Goal: Task Accomplishment & Management: Complete application form

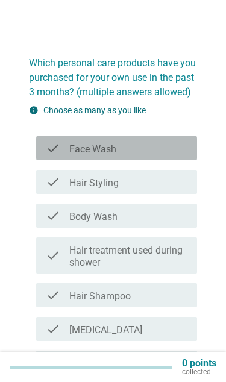
click at [60, 148] on div "check" at bounding box center [58, 148] width 24 height 14
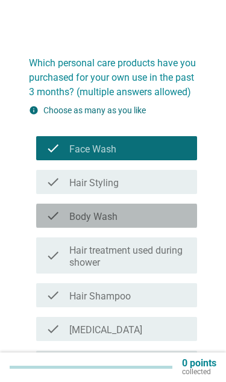
click at [61, 209] on div "check" at bounding box center [58, 216] width 24 height 14
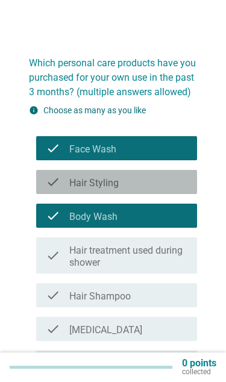
click at [60, 183] on div "check" at bounding box center [58, 182] width 24 height 14
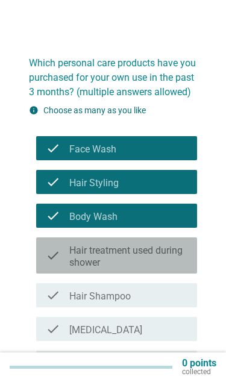
click at [63, 256] on div "check" at bounding box center [58, 255] width 24 height 27
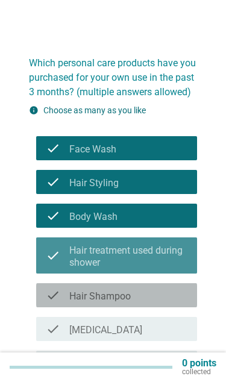
click at [177, 299] on div "check_box_outline_blank Hair Shampoo" at bounding box center [128, 295] width 118 height 14
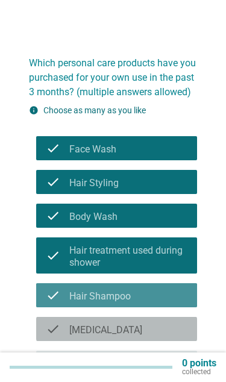
click at [165, 336] on div "check_box_outline_blank [MEDICAL_DATA]" at bounding box center [128, 329] width 118 height 14
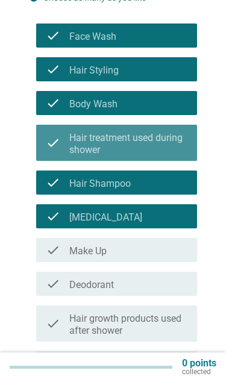
scroll to position [113, 0]
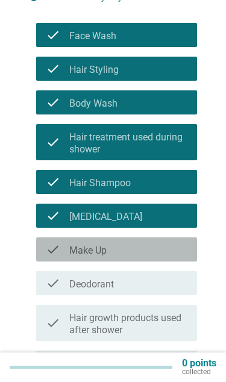
click at [171, 250] on div "check_box_outline_blank Make Up" at bounding box center [128, 249] width 118 height 14
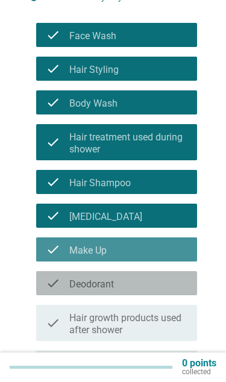
click at [171, 285] on div "check_box_outline_blank Deodorant" at bounding box center [128, 283] width 118 height 14
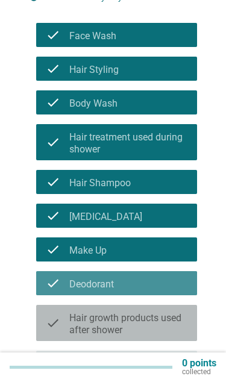
click at [175, 316] on label "Hair growth products used after shower" at bounding box center [128, 324] width 118 height 24
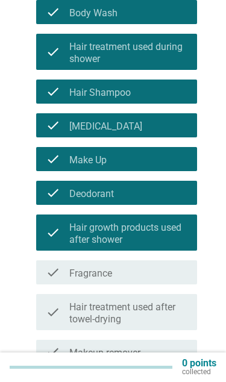
scroll to position [204, 0]
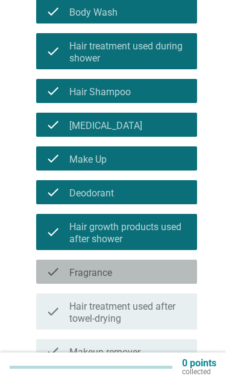
click at [182, 265] on div "check_box_outline_blank Fragrance" at bounding box center [128, 272] width 118 height 14
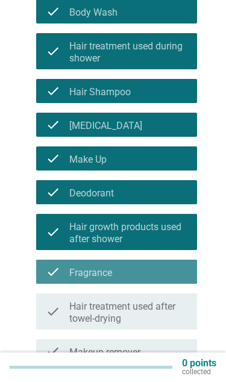
click at [183, 307] on label "Hair treatment used after towel-drying" at bounding box center [128, 313] width 118 height 24
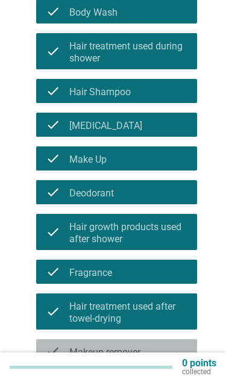
click at [175, 347] on div "check_box_outline_blank Makeup remover" at bounding box center [128, 351] width 118 height 14
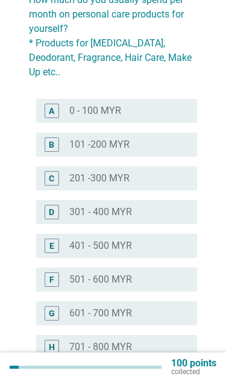
scroll to position [64, 0]
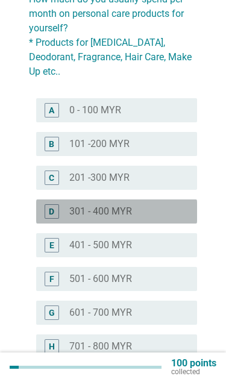
click at [62, 204] on div "D" at bounding box center [58, 211] width 24 height 14
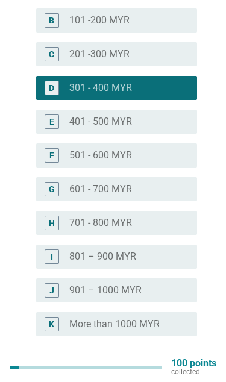
click at [166, 373] on div "Next" at bounding box center [166, 380] width 34 height 14
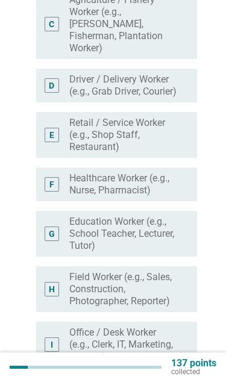
scroll to position [20, 0]
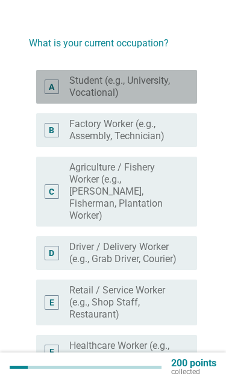
click at [64, 90] on div "A" at bounding box center [58, 87] width 24 height 24
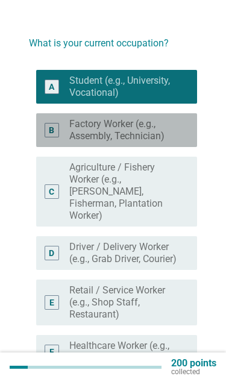
click at [64, 137] on div "B" at bounding box center [58, 130] width 24 height 24
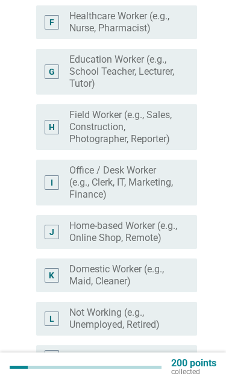
scroll to position [349, 0]
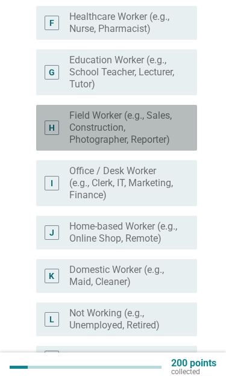
click at [73, 136] on label "Field Worker (e.g., Sales, Construction, Photographer, Reporter)" at bounding box center [123, 128] width 109 height 36
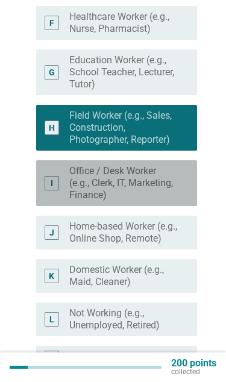
click at [77, 188] on label "Office / Desk Worker (e.g., Clerk, IT, Marketing, Finance)" at bounding box center [123, 183] width 109 height 36
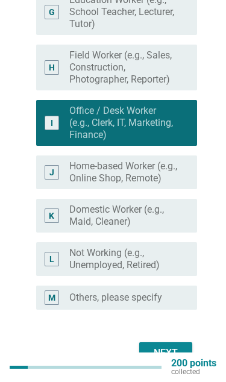
click at [173, 361] on div "Next" at bounding box center [166, 353] width 34 height 14
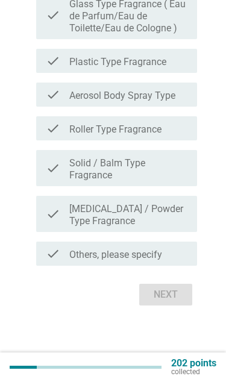
scroll to position [20, 0]
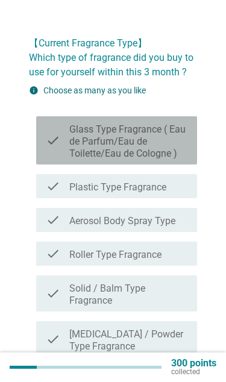
click at [72, 141] on label "Glass Type Fragrance ( Eau de Parfum/Eau de Toilette/Eau de Cologne )" at bounding box center [128, 142] width 118 height 36
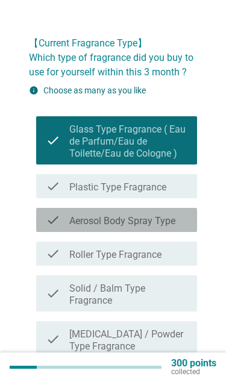
click at [72, 223] on label "Aerosol Body Spray Type" at bounding box center [122, 221] width 106 height 12
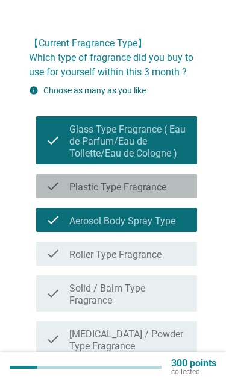
click at [72, 192] on label "Plastic Type Fragrance" at bounding box center [117, 188] width 97 height 12
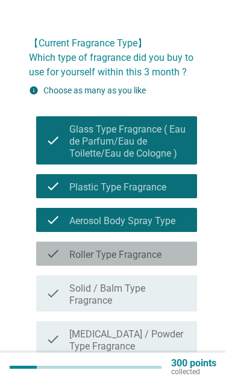
click at [162, 252] on label "Roller Type Fragrance" at bounding box center [115, 255] width 92 height 12
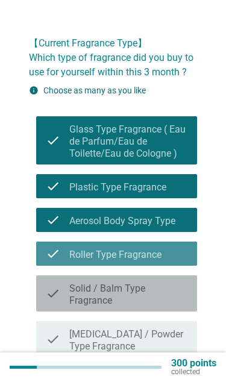
click at [163, 277] on div "check check_box_outline_blank Solid / Balm Type Fragrance" at bounding box center [116, 294] width 161 height 36
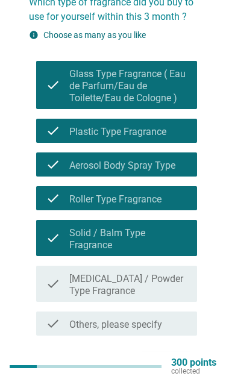
scroll to position [75, 0]
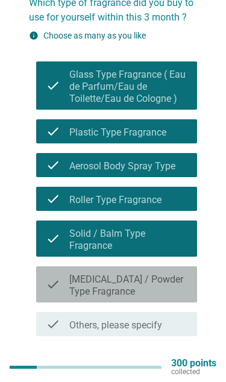
click at [175, 282] on label "[MEDICAL_DATA] / Powder Type Fragrance" at bounding box center [128, 286] width 118 height 24
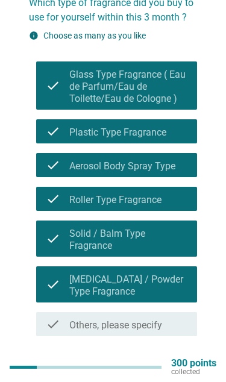
click at [170, 360] on div "Next" at bounding box center [166, 365] width 34 height 14
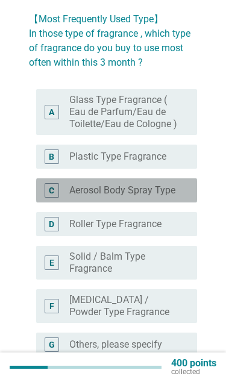
scroll to position [45, 0]
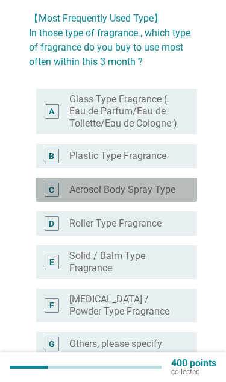
click at [77, 196] on label "Aerosol Body Spray Type" at bounding box center [122, 190] width 106 height 12
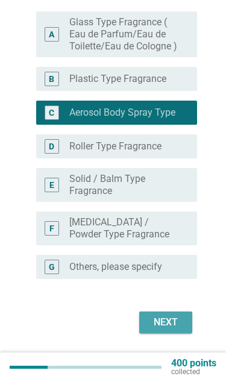
scroll to position [122, 0]
click at [174, 330] on div "Next" at bounding box center [166, 322] width 34 height 14
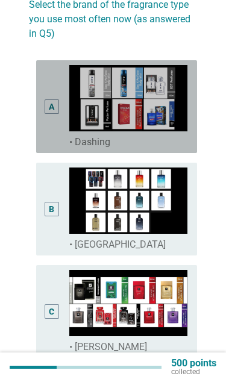
scroll to position [74, 0]
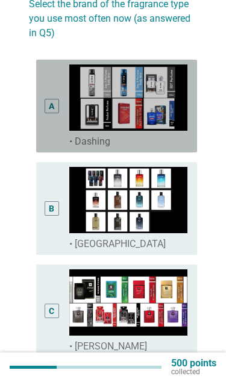
click at [45, 105] on div "A" at bounding box center [52, 106] width 14 height 14
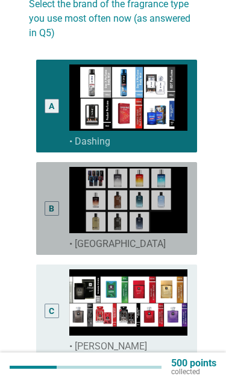
click at [55, 192] on div "B" at bounding box center [52, 208] width 12 height 83
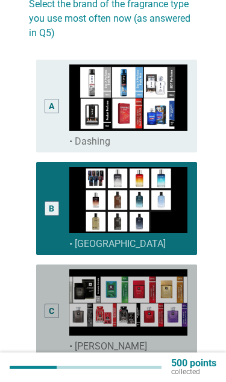
click at [172, 317] on img at bounding box center [128, 303] width 118 height 66
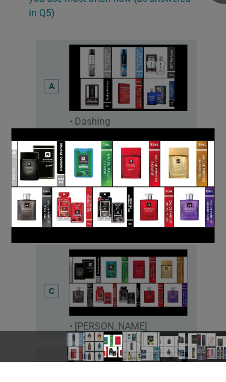
click at [217, 7] on div at bounding box center [226, 0] width 48 height 48
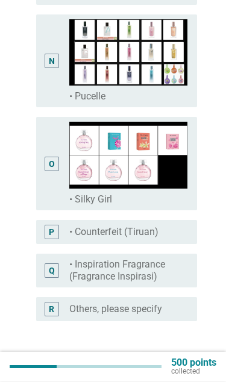
scroll to position [1452, 0]
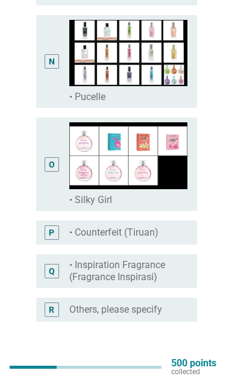
click at [175, 365] on div "Next" at bounding box center [166, 365] width 34 height 14
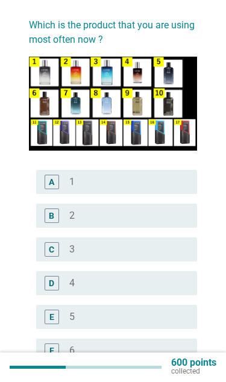
scroll to position [39, 0]
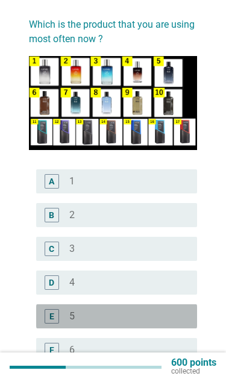
click at [130, 316] on div "radio_button_unchecked 5" at bounding box center [123, 317] width 109 height 12
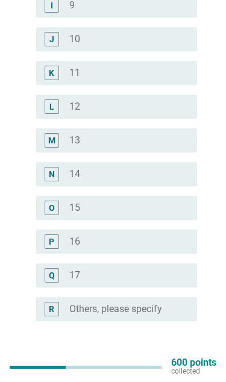
click at [174, 365] on div "Next" at bounding box center [166, 365] width 34 height 14
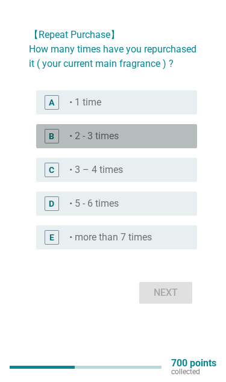
click at [81, 142] on label "• 2 - 3 times" at bounding box center [93, 136] width 49 height 12
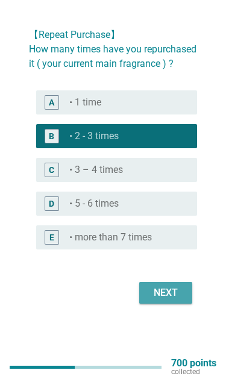
click at [175, 300] on div "Next" at bounding box center [166, 293] width 34 height 14
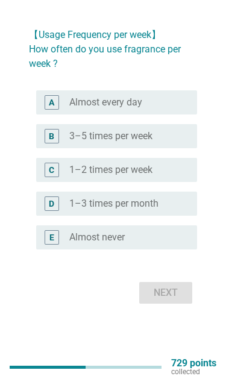
scroll to position [0, 0]
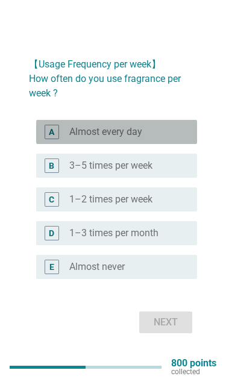
click at [66, 139] on div "A" at bounding box center [58, 132] width 24 height 14
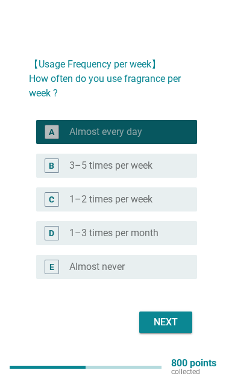
click at [174, 330] on div "Next" at bounding box center [166, 322] width 34 height 14
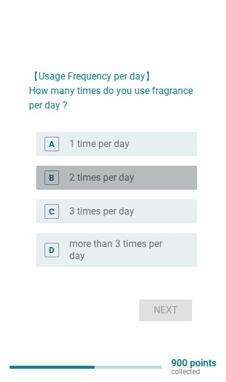
click at [69, 184] on label "2 times per day" at bounding box center [101, 178] width 65 height 12
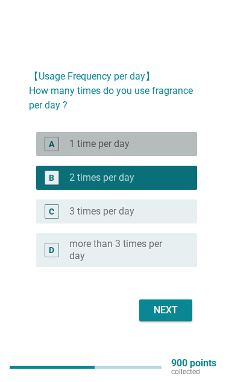
click at [65, 151] on div "A" at bounding box center [58, 144] width 24 height 14
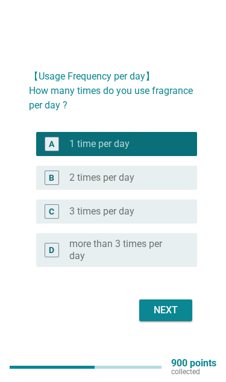
click at [174, 318] on div "Next" at bounding box center [166, 310] width 34 height 14
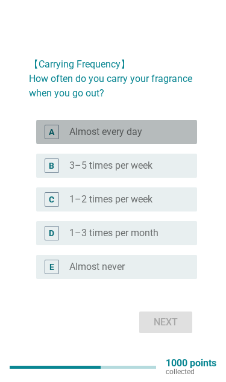
click at [69, 139] on div "A" at bounding box center [58, 132] width 24 height 14
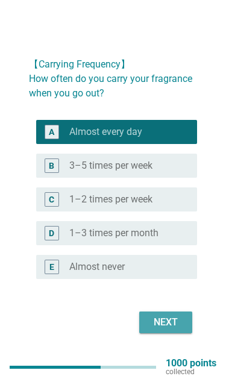
click at [172, 330] on div "Next" at bounding box center [166, 322] width 34 height 14
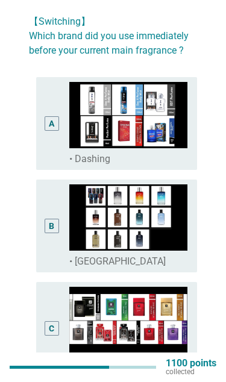
scroll to position [41, 0]
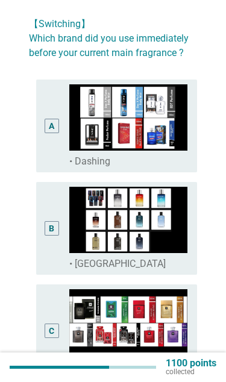
click at [55, 122] on div "A" at bounding box center [52, 126] width 14 height 14
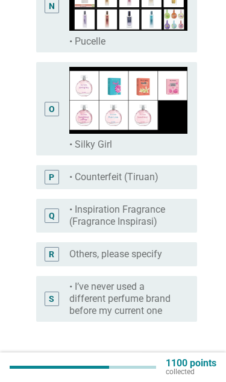
click at [171, 365] on div "Next" at bounding box center [166, 365] width 34 height 14
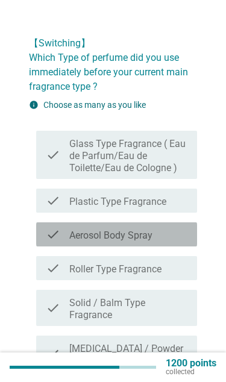
click at [55, 235] on icon "check" at bounding box center [53, 234] width 14 height 14
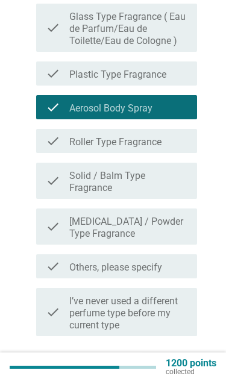
click at [169, 359] on div "Next" at bounding box center [166, 365] width 34 height 14
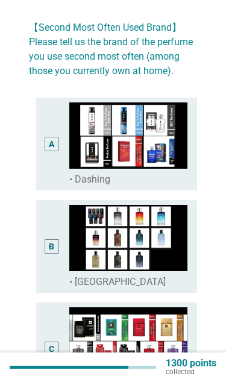
scroll to position [36, 0]
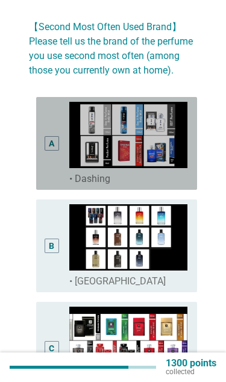
click at [55, 156] on div "A" at bounding box center [52, 143] width 12 height 83
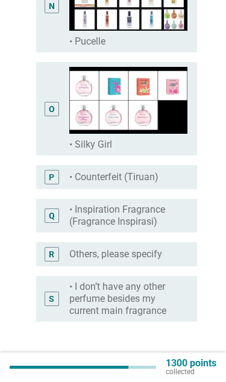
click at [173, 359] on div "Next" at bounding box center [166, 365] width 34 height 14
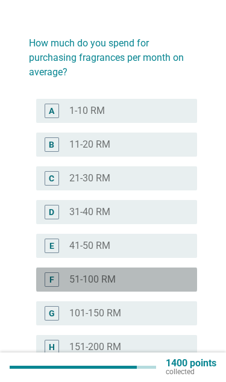
click at [62, 273] on div "F" at bounding box center [58, 280] width 24 height 14
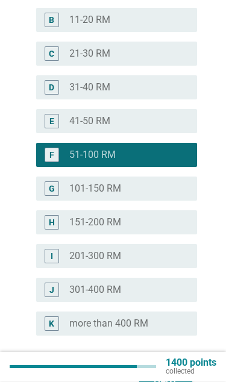
scroll to position [144, 0]
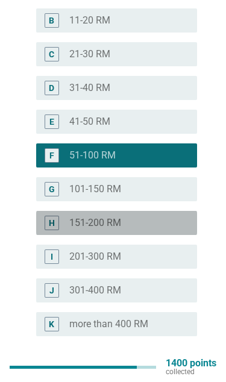
click at [58, 216] on div "H" at bounding box center [52, 223] width 14 height 14
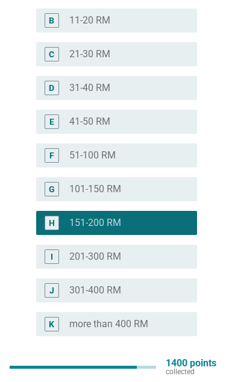
click at [177, 373] on div "Next" at bounding box center [166, 380] width 34 height 14
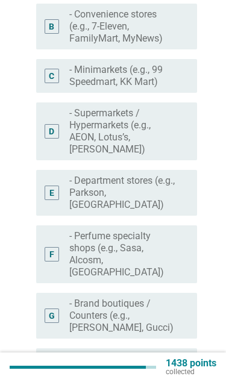
scroll to position [20, 0]
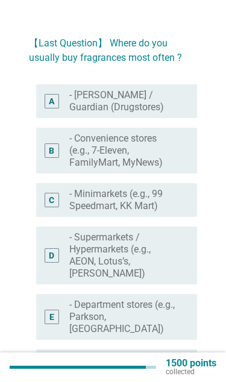
click at [52, 106] on div "A" at bounding box center [51, 101] width 5 height 13
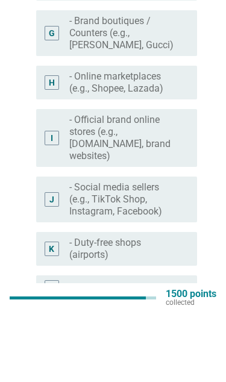
scroll to position [426, 0]
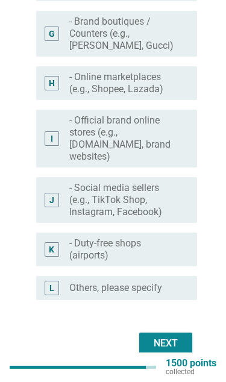
click at [171, 337] on div "Next" at bounding box center [166, 344] width 34 height 14
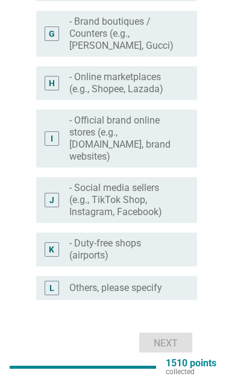
scroll to position [0, 0]
